Goal: Information Seeking & Learning: Stay updated

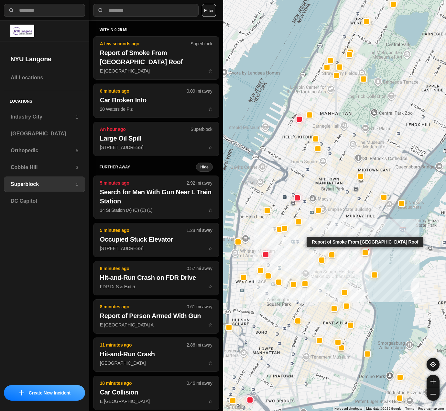
select select "*"
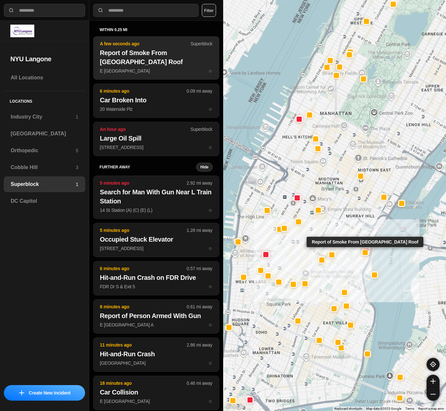
click at [122, 52] on h2 "Report of Smoke From [GEOGRAPHIC_DATA] Roof" at bounding box center [156, 57] width 113 height 18
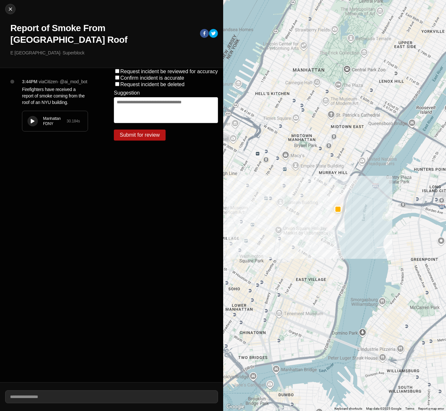
click at [32, 119] on icon at bounding box center [33, 121] width 4 height 4
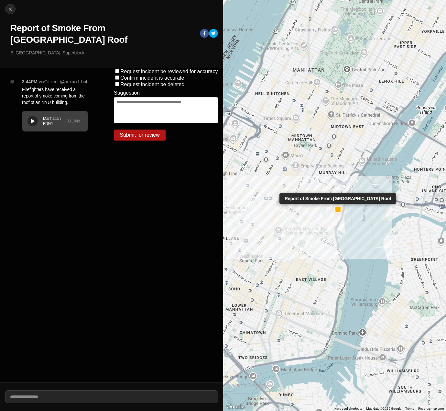
click at [338, 210] on div at bounding box center [338, 208] width 5 height 5
click at [11, 10] on img at bounding box center [10, 9] width 6 height 6
select select "*"
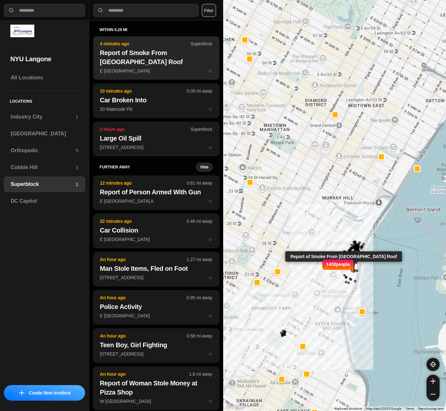
click at [143, 66] on h2 "Report of Smoke From NYU Building Roof" at bounding box center [156, 57] width 113 height 18
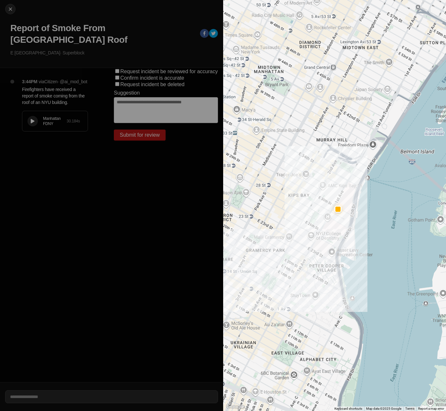
click at [44, 118] on div "Manhattan FDNY" at bounding box center [55, 121] width 24 height 10
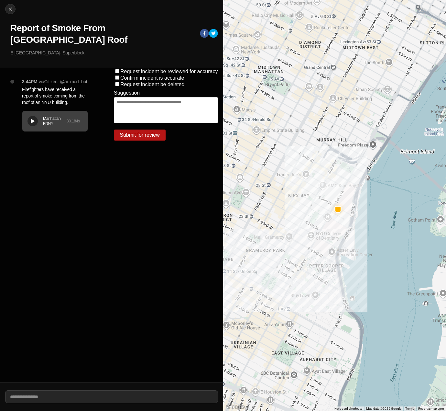
click at [29, 116] on button at bounding box center [33, 121] width 10 height 10
click at [35, 119] on div at bounding box center [32, 121] width 6 height 5
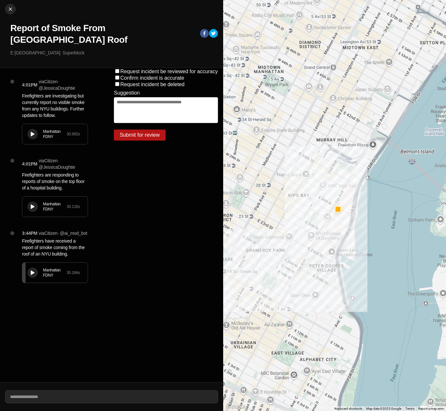
click at [28, 129] on button at bounding box center [33, 134] width 10 height 10
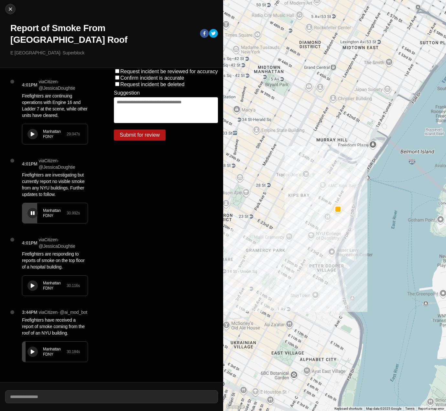
click at [31, 132] on icon at bounding box center [33, 134] width 4 height 4
click at [33, 132] on icon at bounding box center [33, 134] width 4 height 4
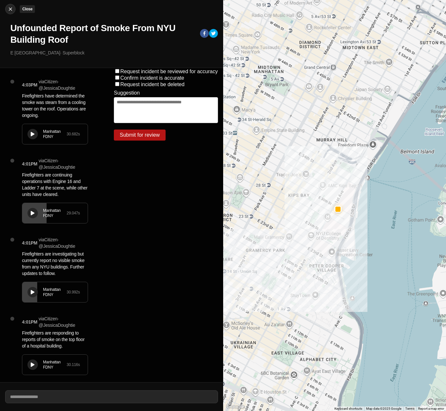
click at [12, 12] on img at bounding box center [10, 9] width 6 height 6
select select "*"
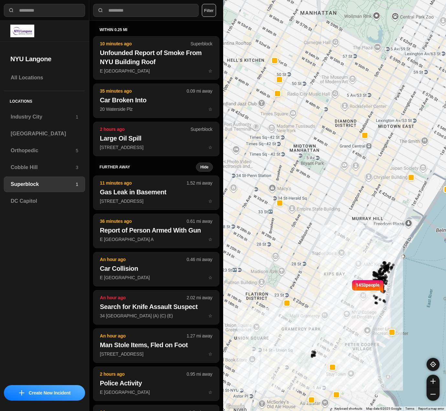
drag, startPoint x: 271, startPoint y: 204, endPoint x: 302, endPoint y: 225, distance: 37.9
click at [302, 225] on div "1453 people" at bounding box center [334, 205] width 223 height 411
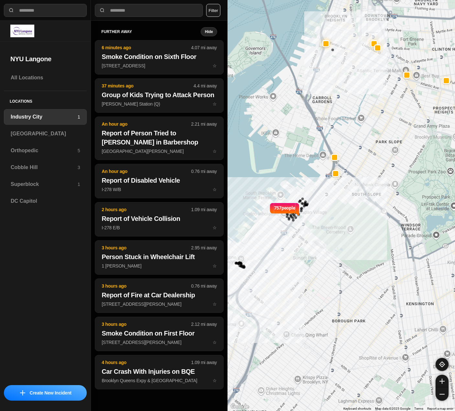
select select "*"
